Goal: Find specific page/section: Find specific page/section

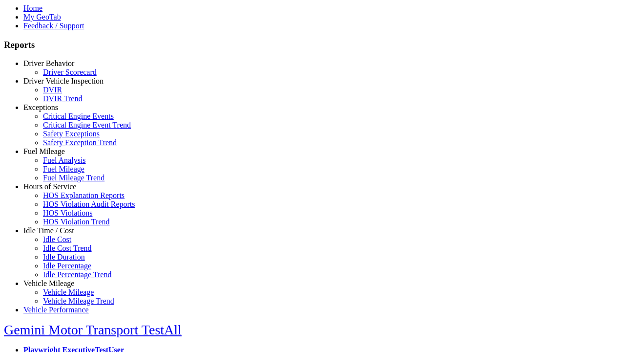
click at [56, 111] on link "Exceptions" at bounding box center [40, 107] width 35 height 8
click at [64, 138] on link "Safety Exceptions" at bounding box center [71, 133] width 57 height 8
select select
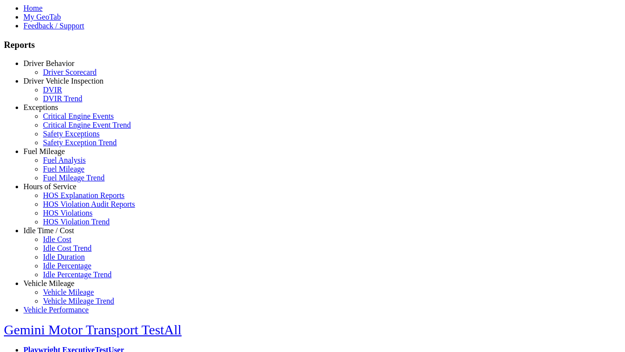
select select
